Goal: Task Accomplishment & Management: Manage account settings

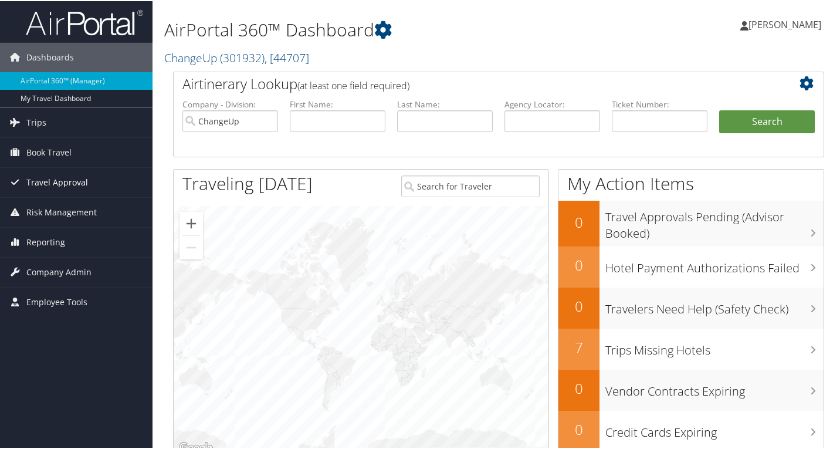
click at [52, 185] on span "Travel Approval" at bounding box center [57, 181] width 62 height 29
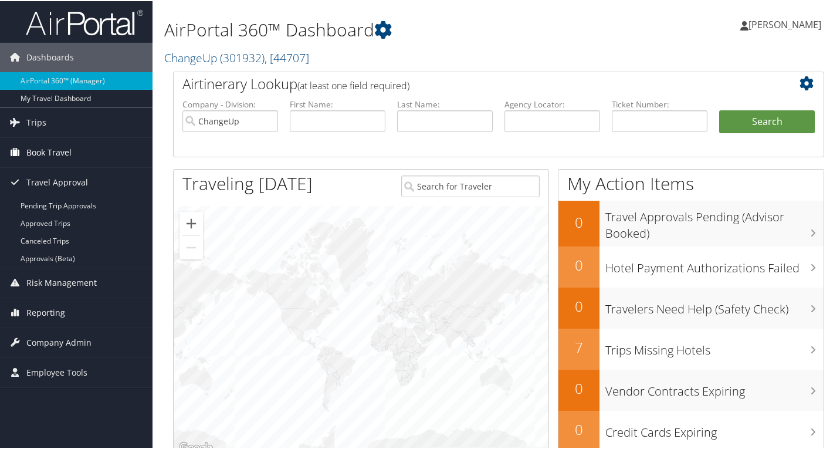
click at [60, 151] on span "Book Travel" at bounding box center [48, 151] width 45 height 29
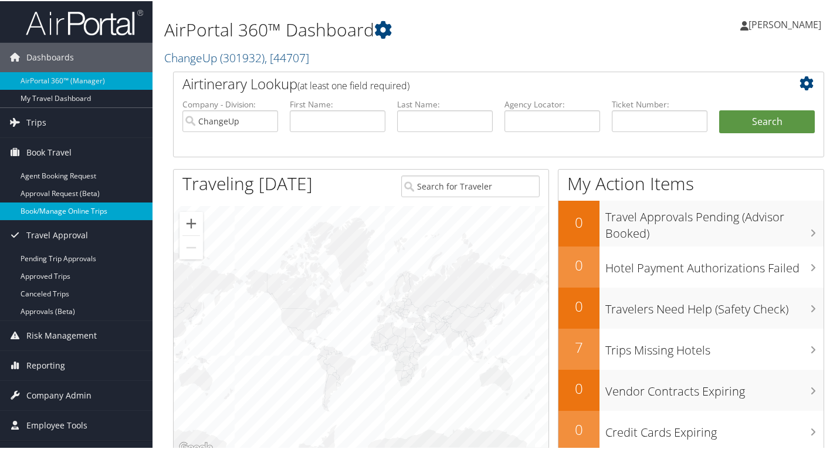
click at [59, 212] on link "Book/Manage Online Trips" at bounding box center [76, 210] width 153 height 18
click at [60, 400] on span "Company Admin" at bounding box center [58, 394] width 65 height 29
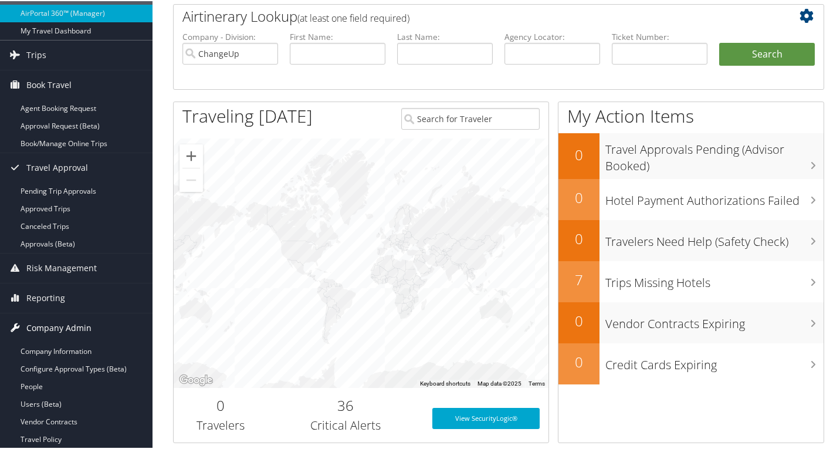
scroll to position [176, 0]
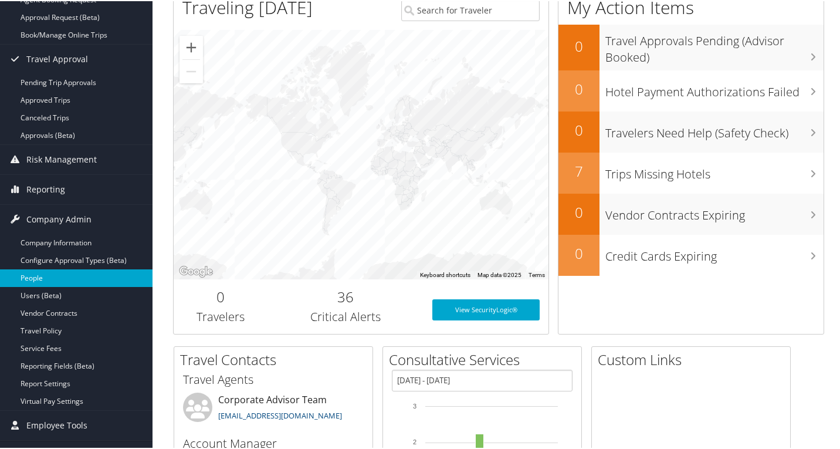
click at [48, 280] on link "People" at bounding box center [76, 277] width 153 height 18
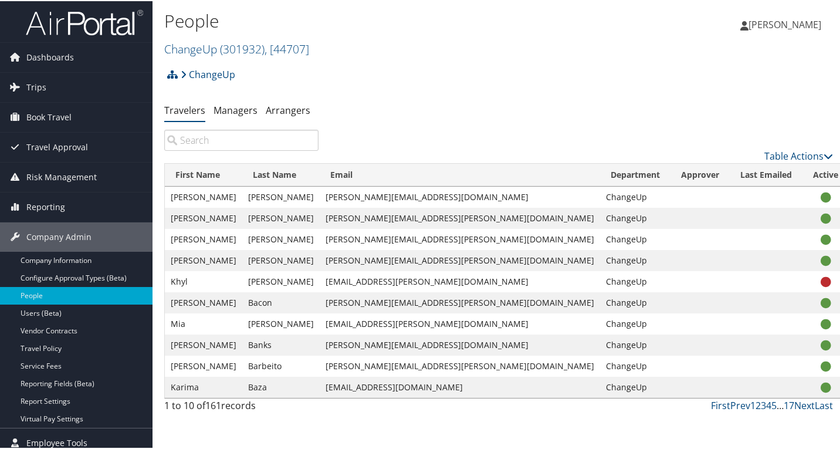
click at [262, 143] on input "search" at bounding box center [241, 138] width 154 height 21
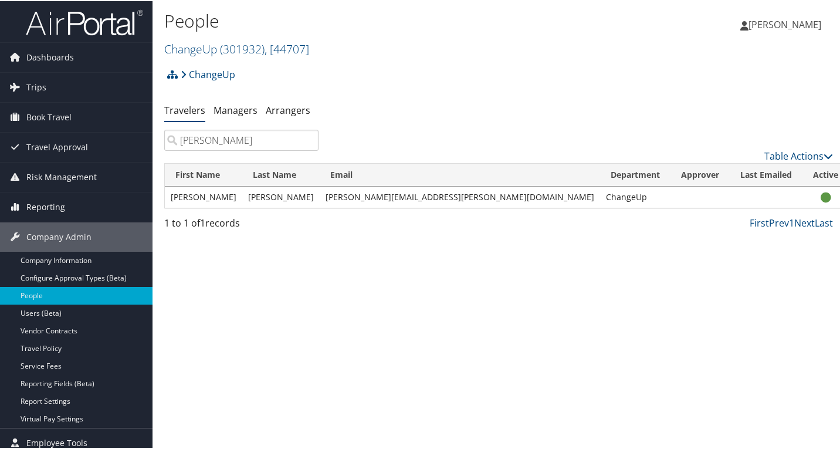
type input "ryan"
click at [754, 231] on link "View Profile" at bounding box center [756, 234] width 108 height 20
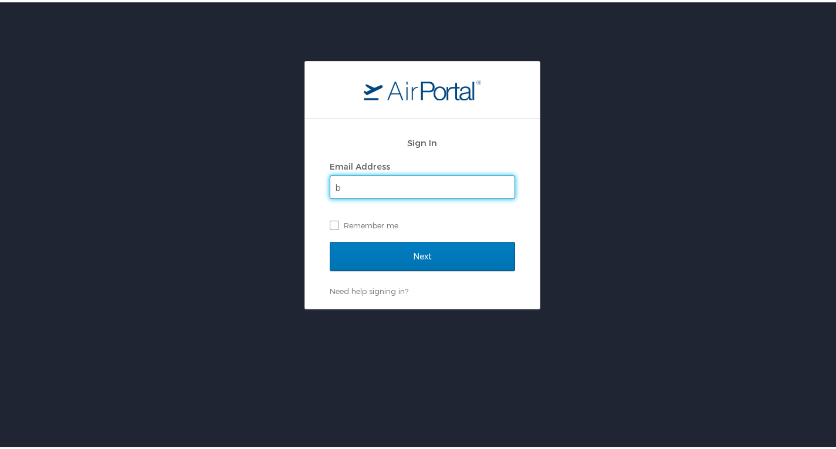
type input "[PERSON_NAME][EMAIL_ADDRESS][PERSON_NAME][DOMAIN_NAME]"
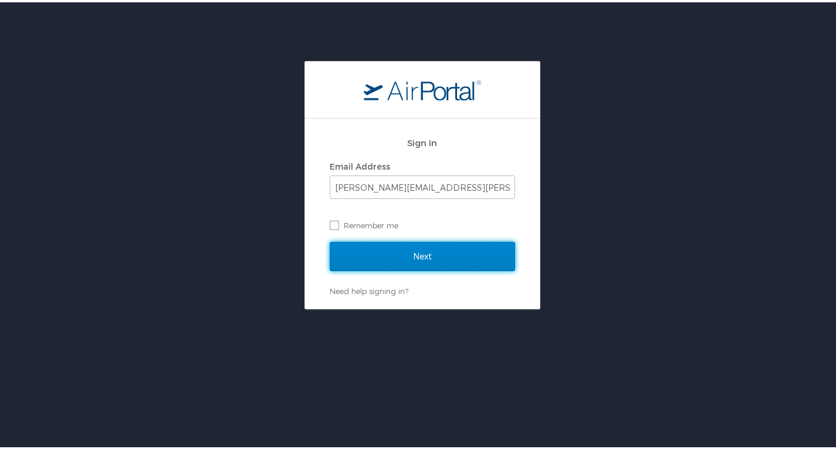
click at [421, 258] on input "Next" at bounding box center [422, 253] width 185 height 29
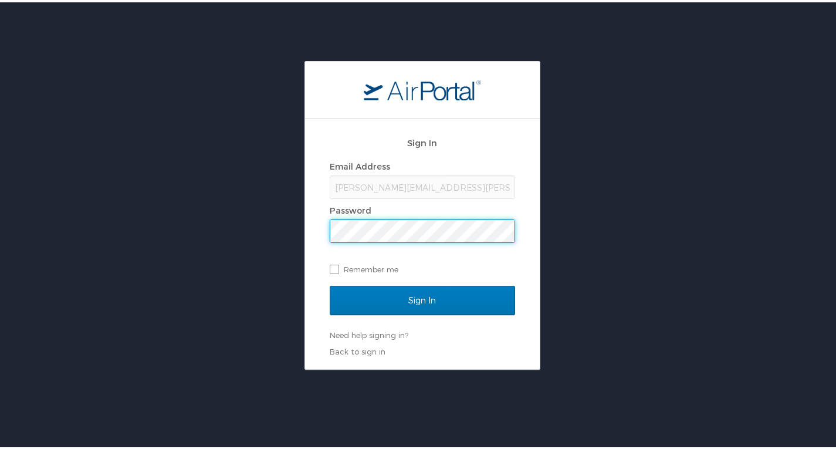
click at [330, 283] on input "Sign In" at bounding box center [422, 297] width 185 height 29
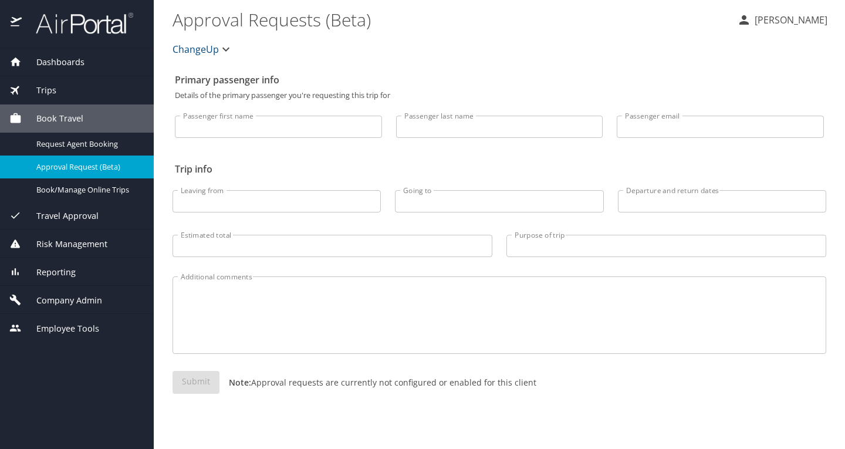
click at [63, 297] on span "Company Admin" at bounding box center [62, 300] width 80 height 13
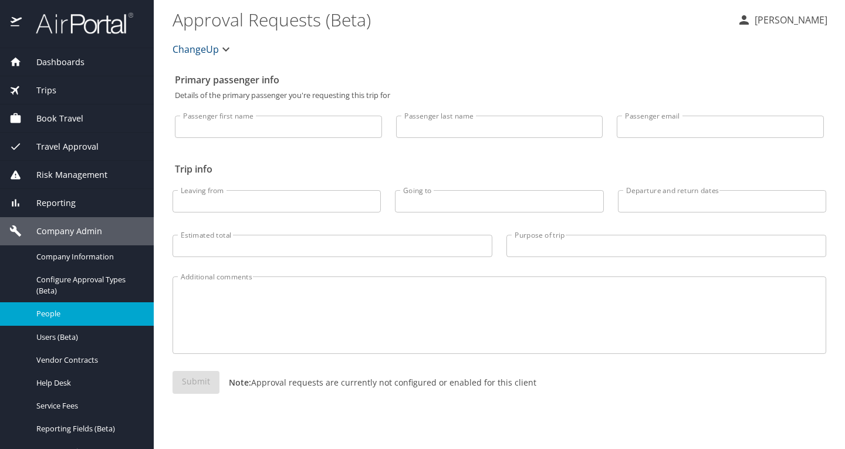
click at [79, 316] on span "People" at bounding box center [87, 313] width 103 height 11
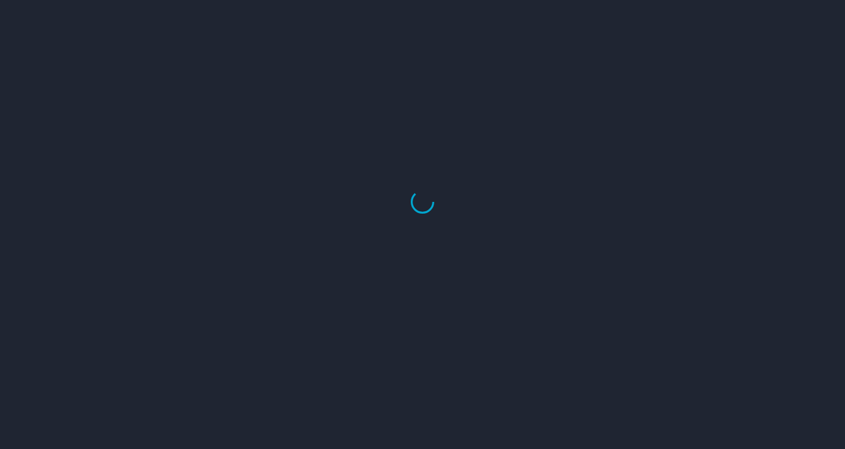
select select "US"
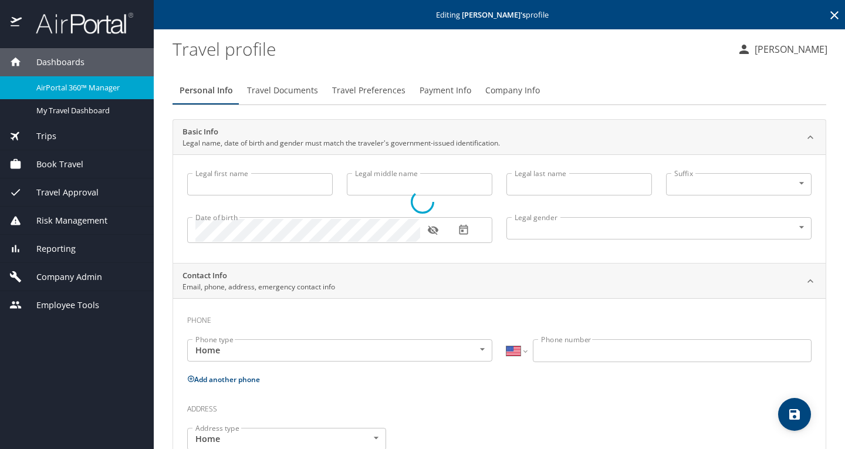
type input "[PERSON_NAME]"
type input "[DEMOGRAPHIC_DATA]"
select select "US"
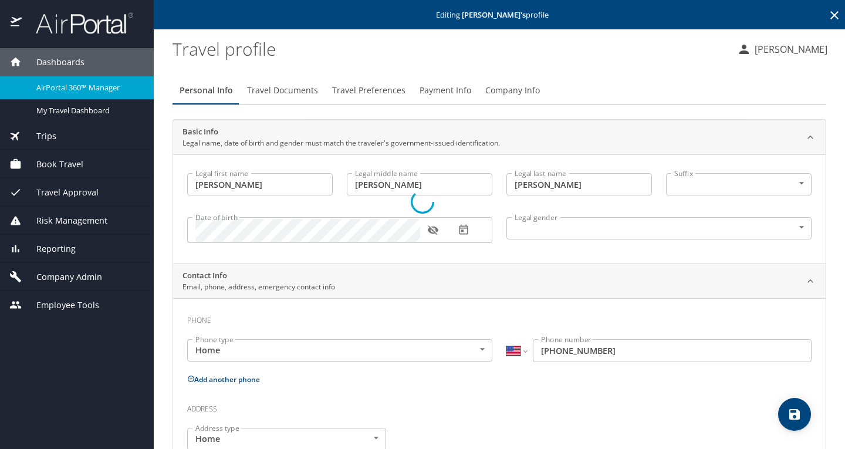
select select "US"
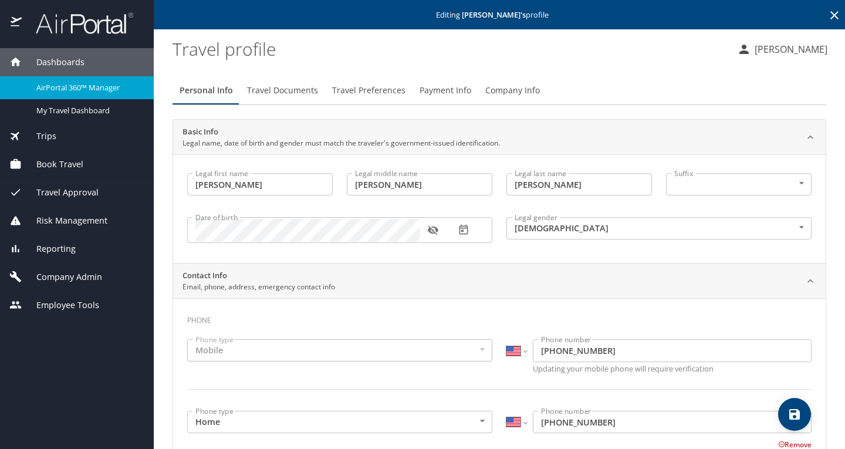
click at [366, 92] on span "Travel Preferences" at bounding box center [368, 90] width 73 height 15
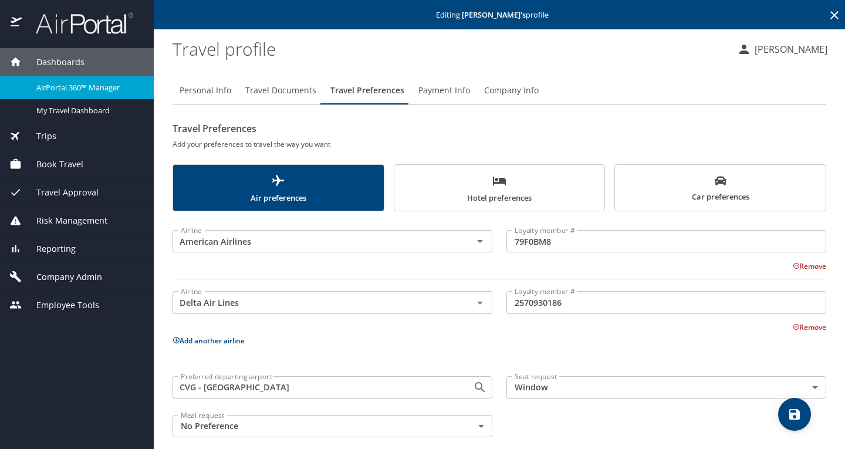
scroll to position [13, 0]
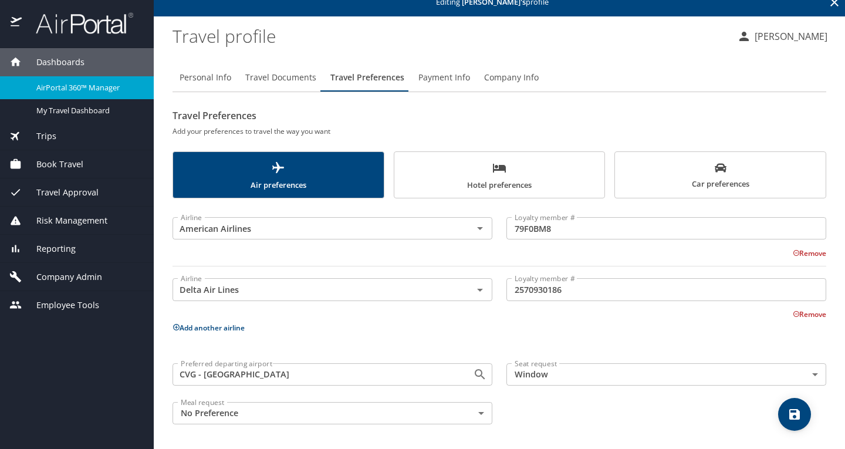
click at [699, 162] on span "Car preferences" at bounding box center [720, 176] width 197 height 29
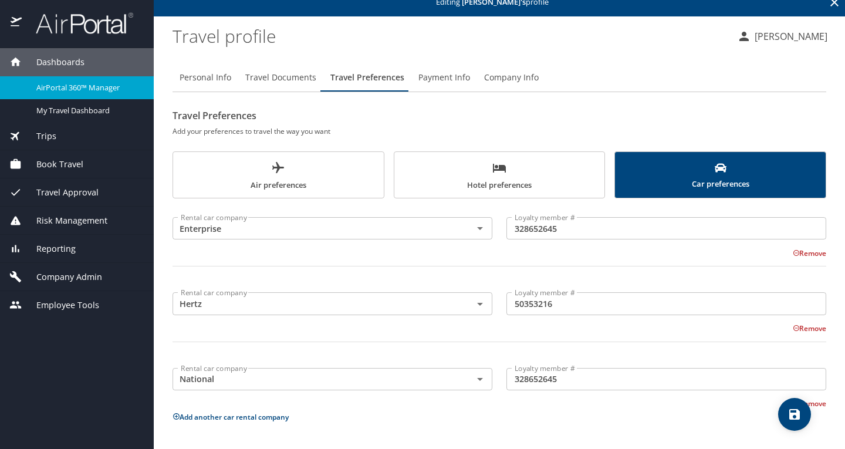
click at [467, 170] on span "Hotel preferences" at bounding box center [499, 176] width 197 height 31
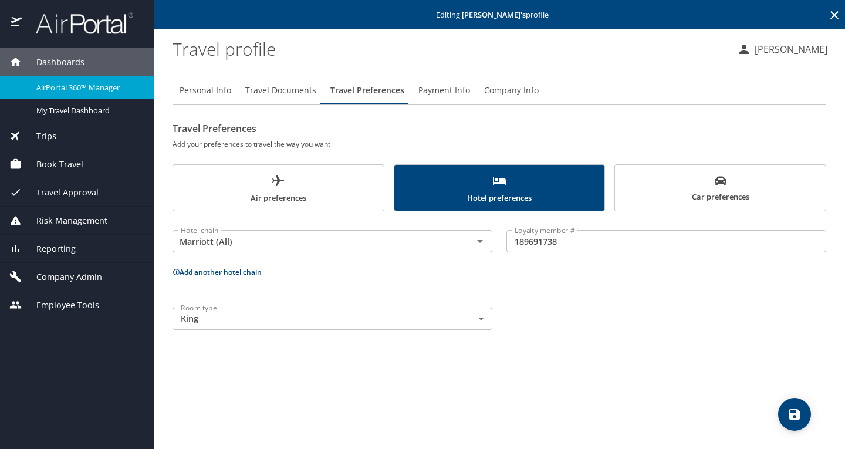
scroll to position [0, 0]
